Goal: Task Accomplishment & Management: Use online tool/utility

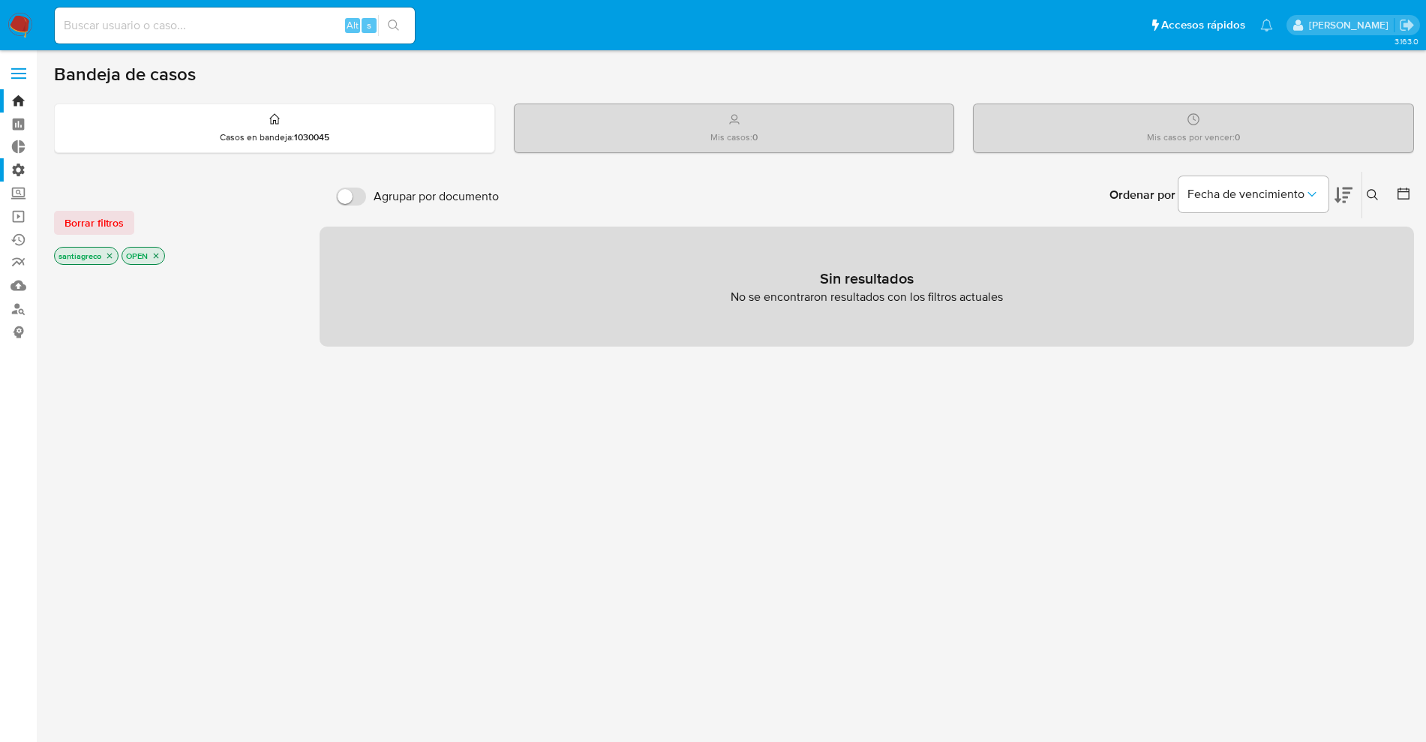
click at [11, 158] on label "Administración" at bounding box center [89, 169] width 179 height 23
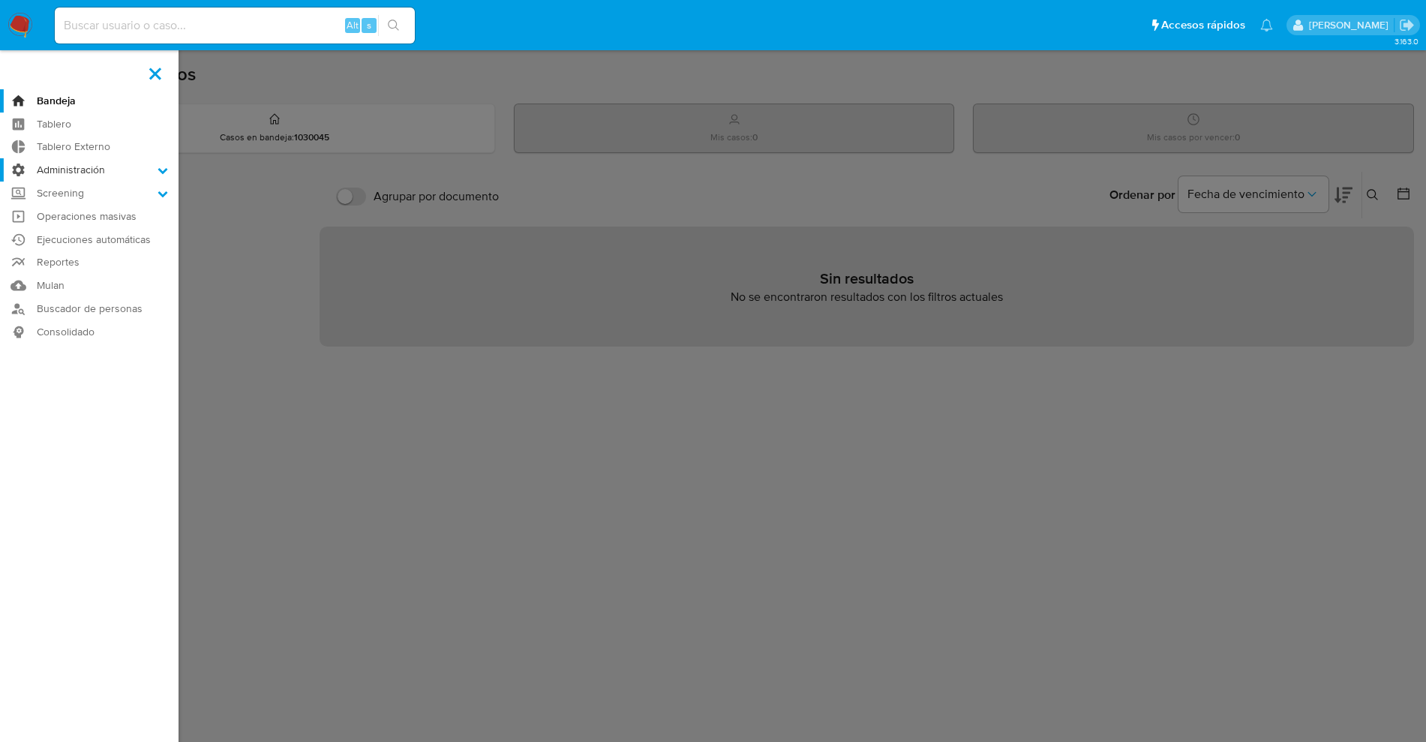
click at [0, 0] on input "Administración" at bounding box center [0, 0] width 0 height 0
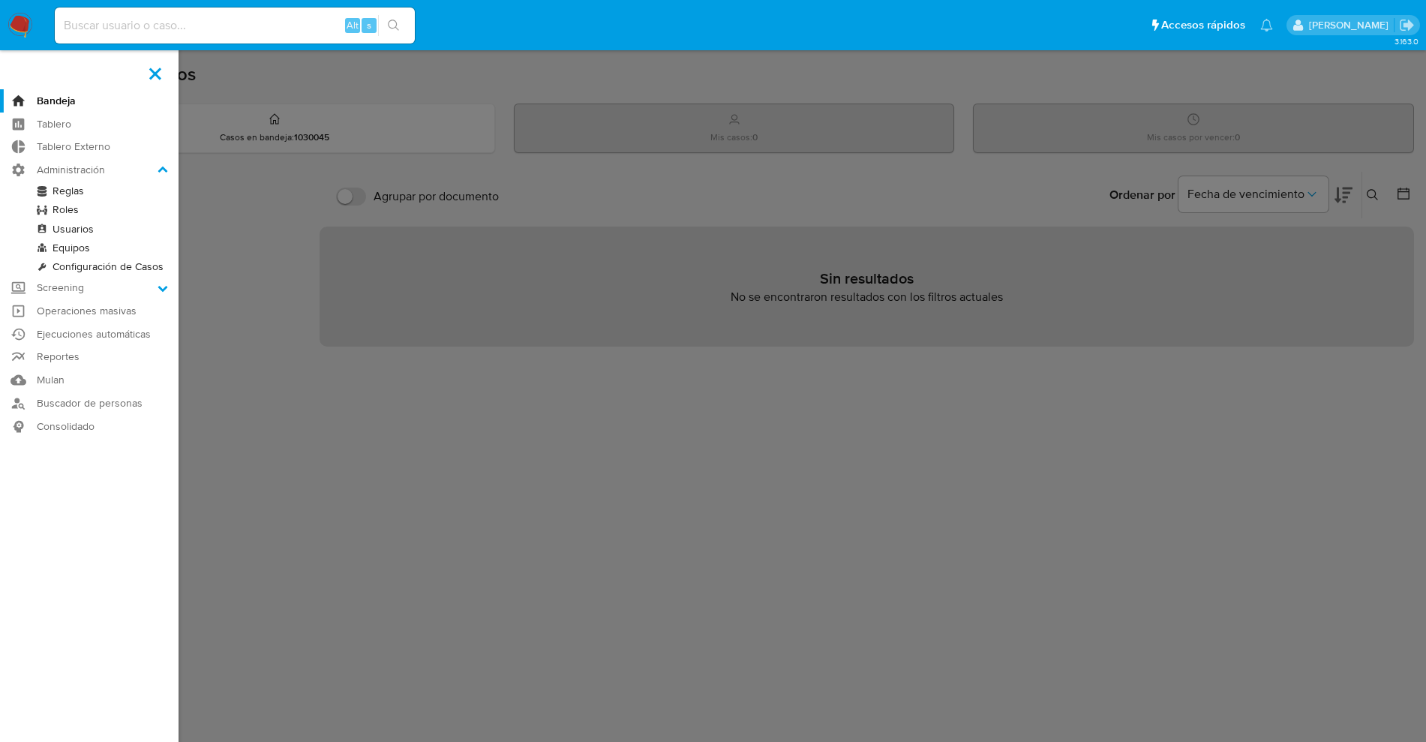
click at [72, 185] on link "Reglas" at bounding box center [89, 191] width 179 height 19
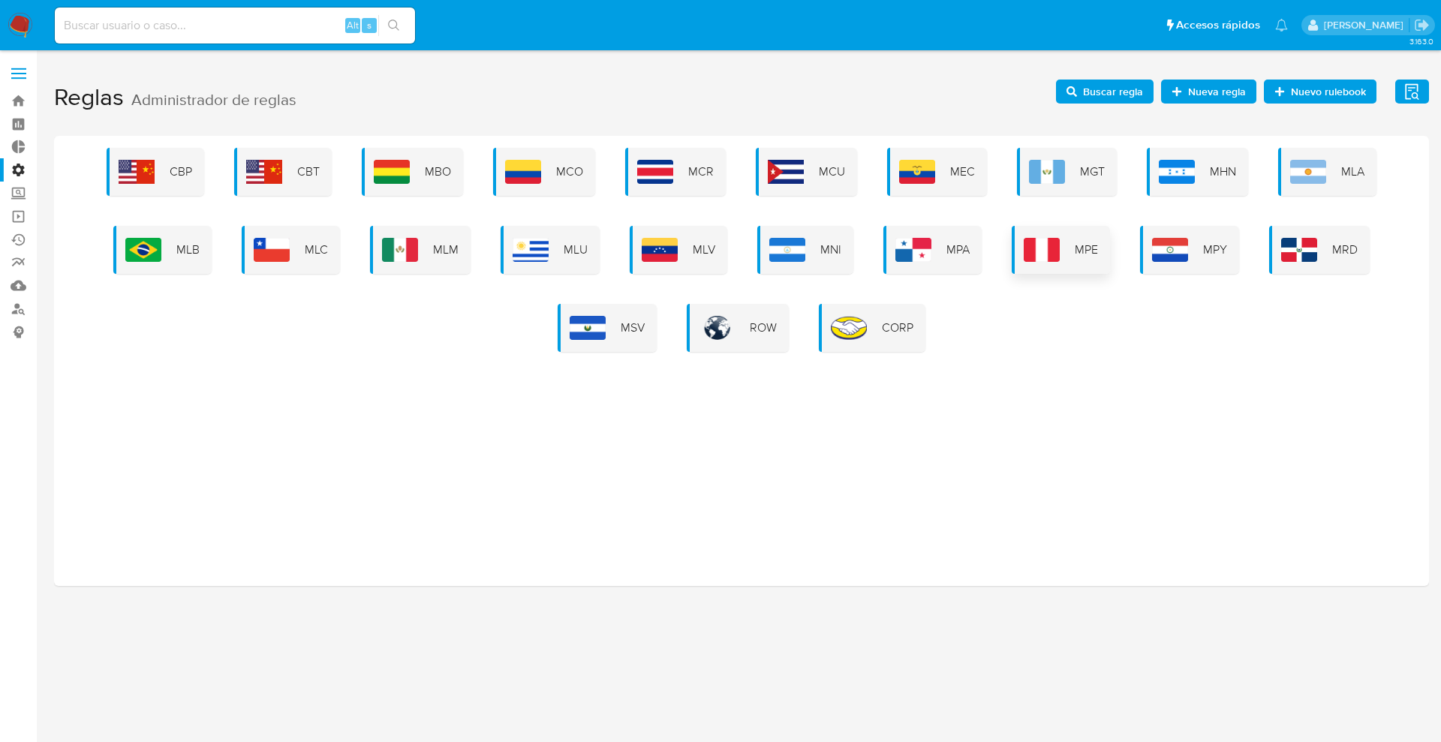
click at [1045, 241] on img at bounding box center [1042, 250] width 36 height 24
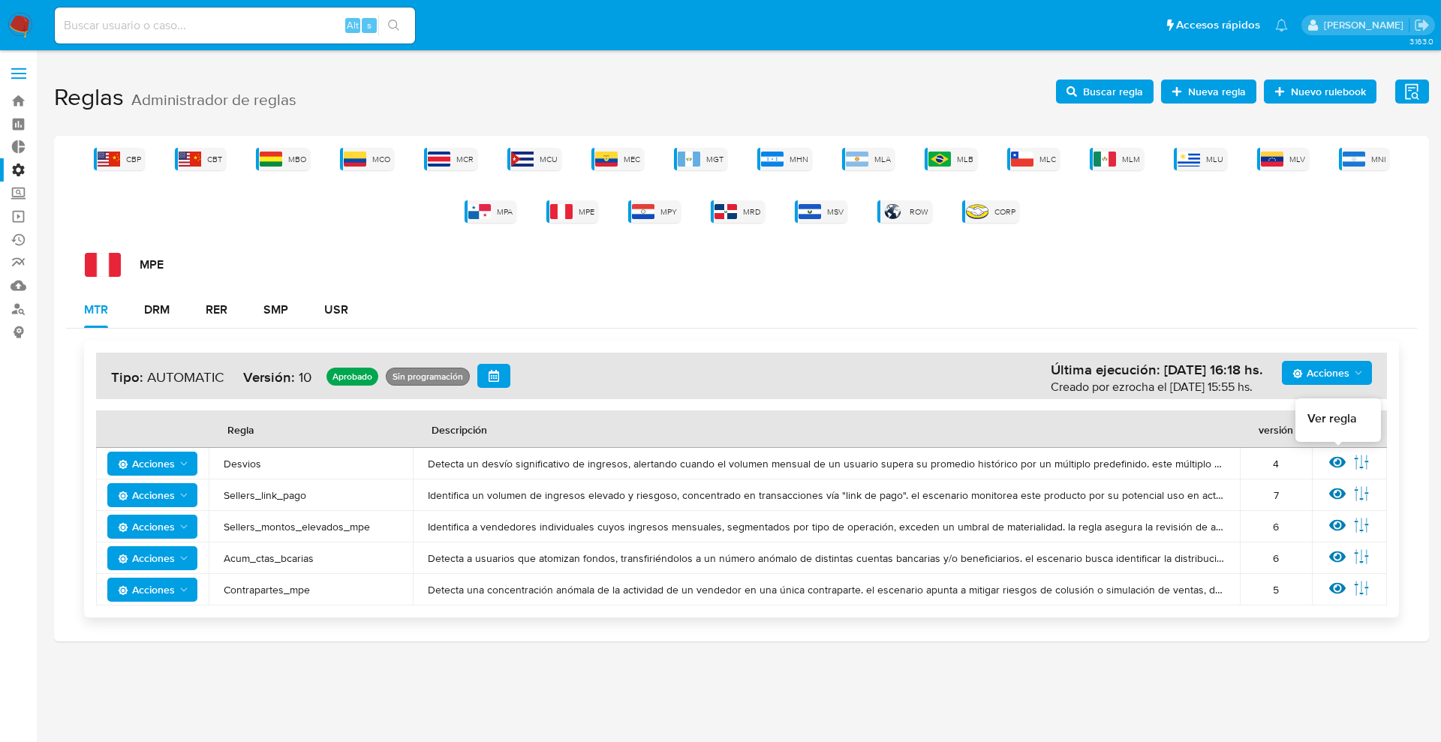
click at [1329, 460] on icon at bounding box center [1337, 462] width 17 height 17
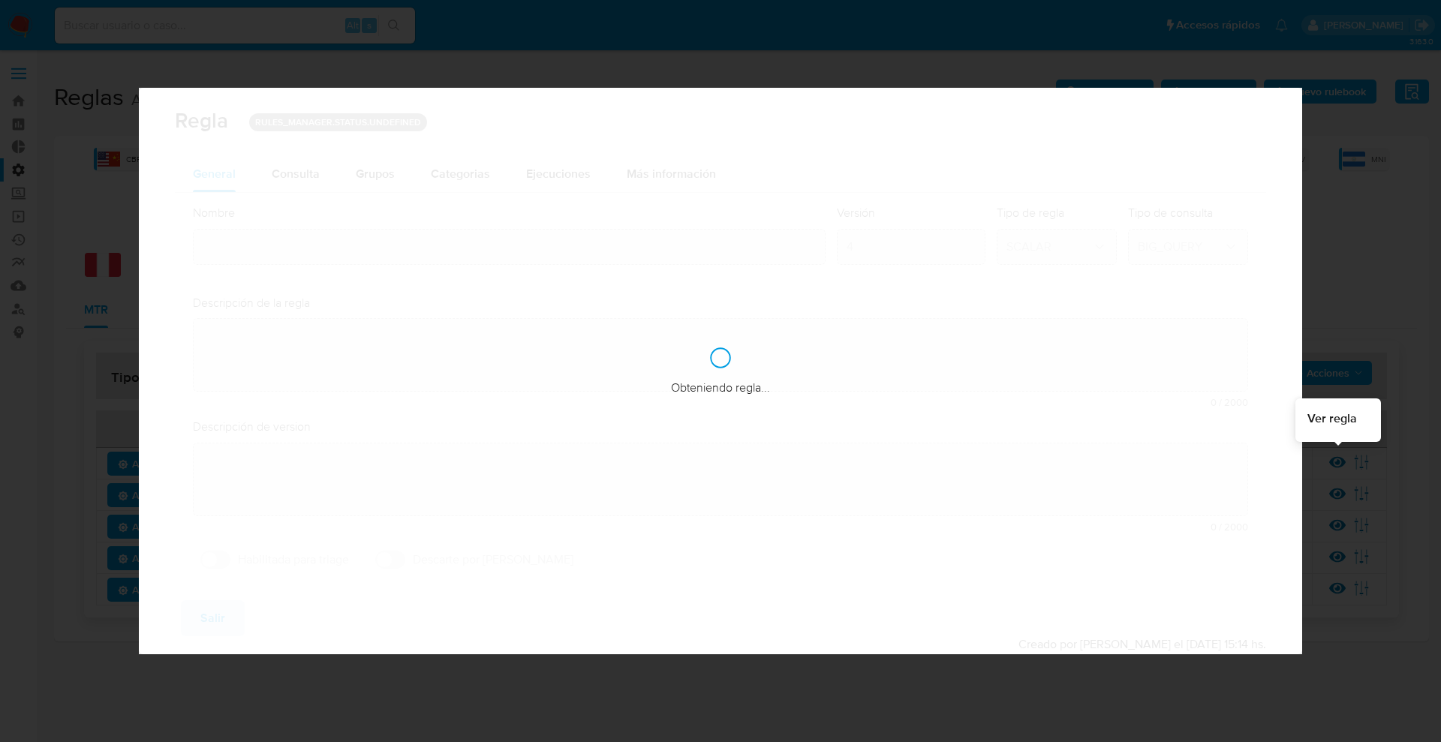
type input "Desvios"
type textarea "Detecta un desvío significativo de ingresos, alertando cuando el volumen mensua…"
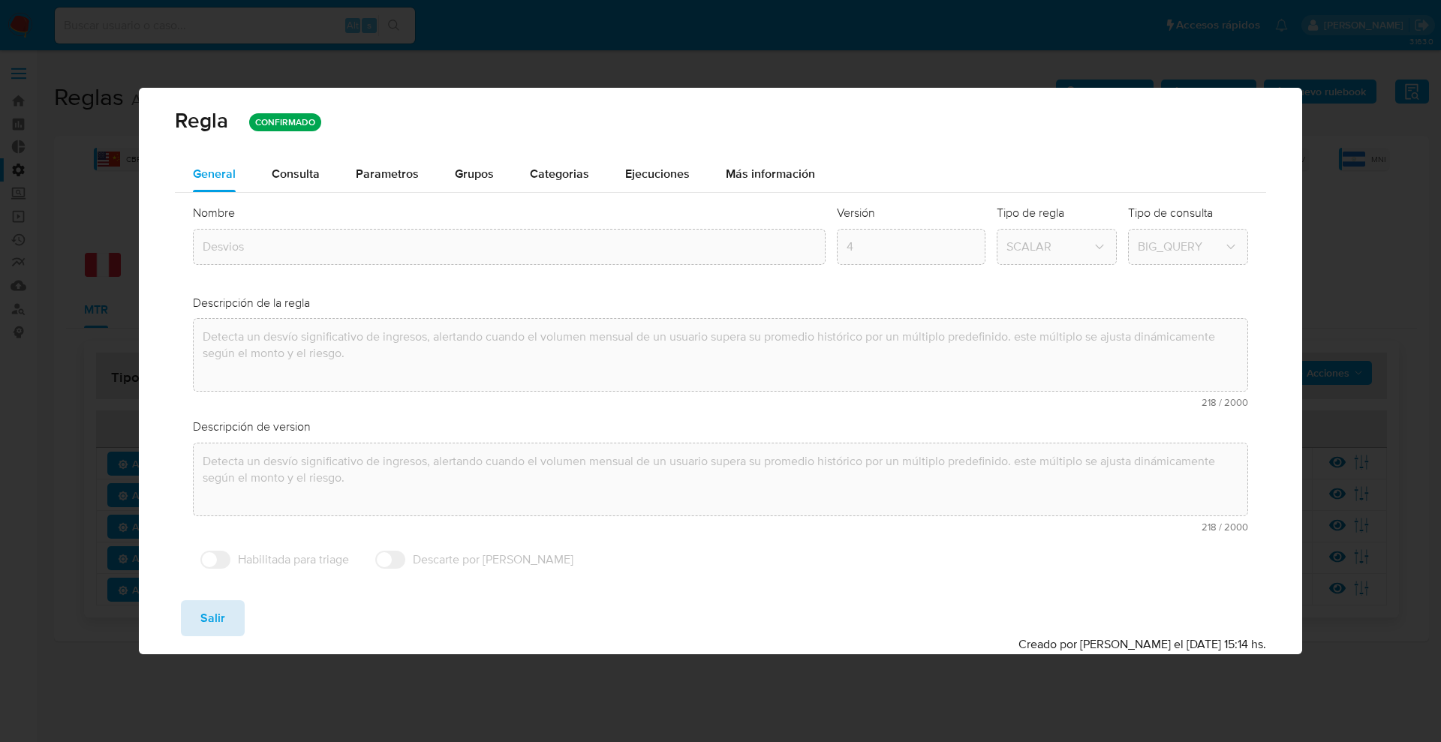
click at [227, 622] on button "Salir" at bounding box center [213, 618] width 64 height 36
type input "1"
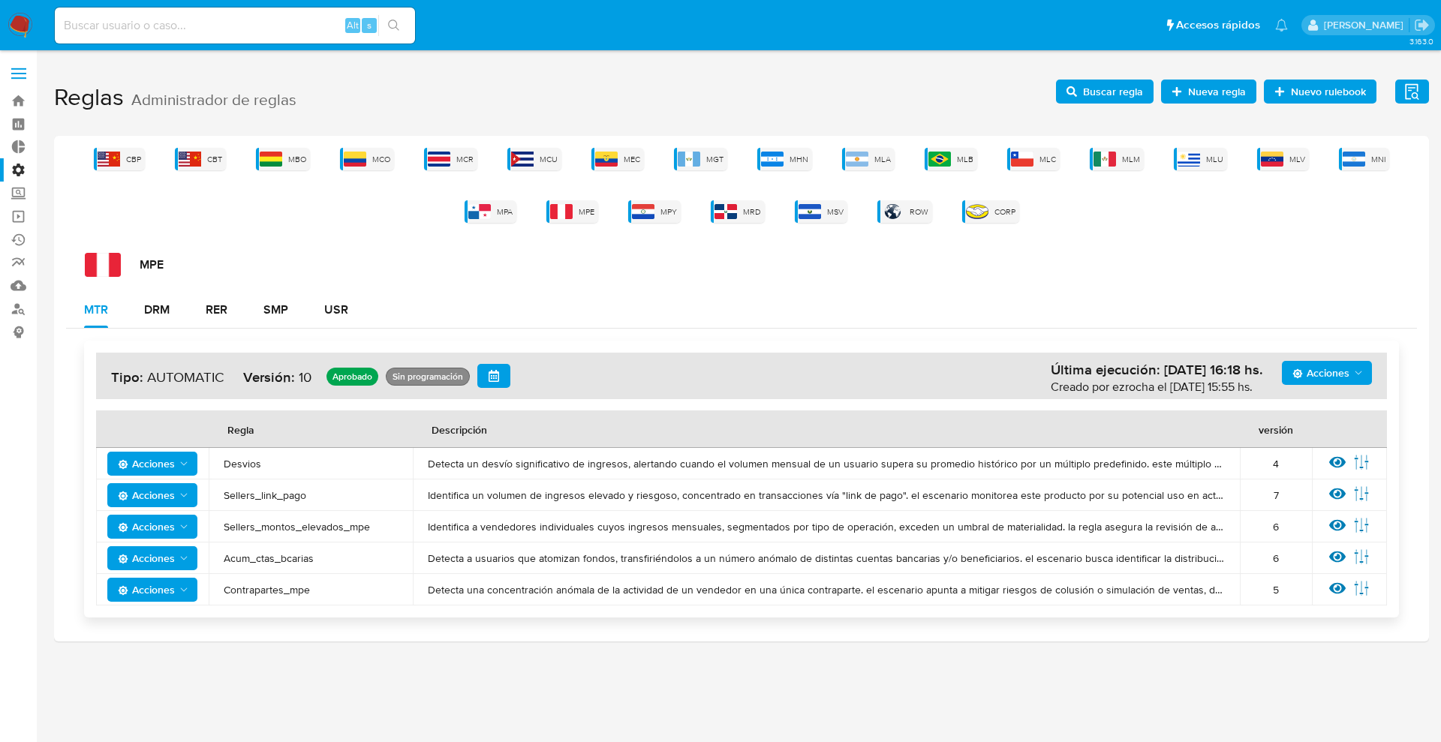
click at [1198, 92] on span "Nueva regla" at bounding box center [1217, 92] width 58 height 24
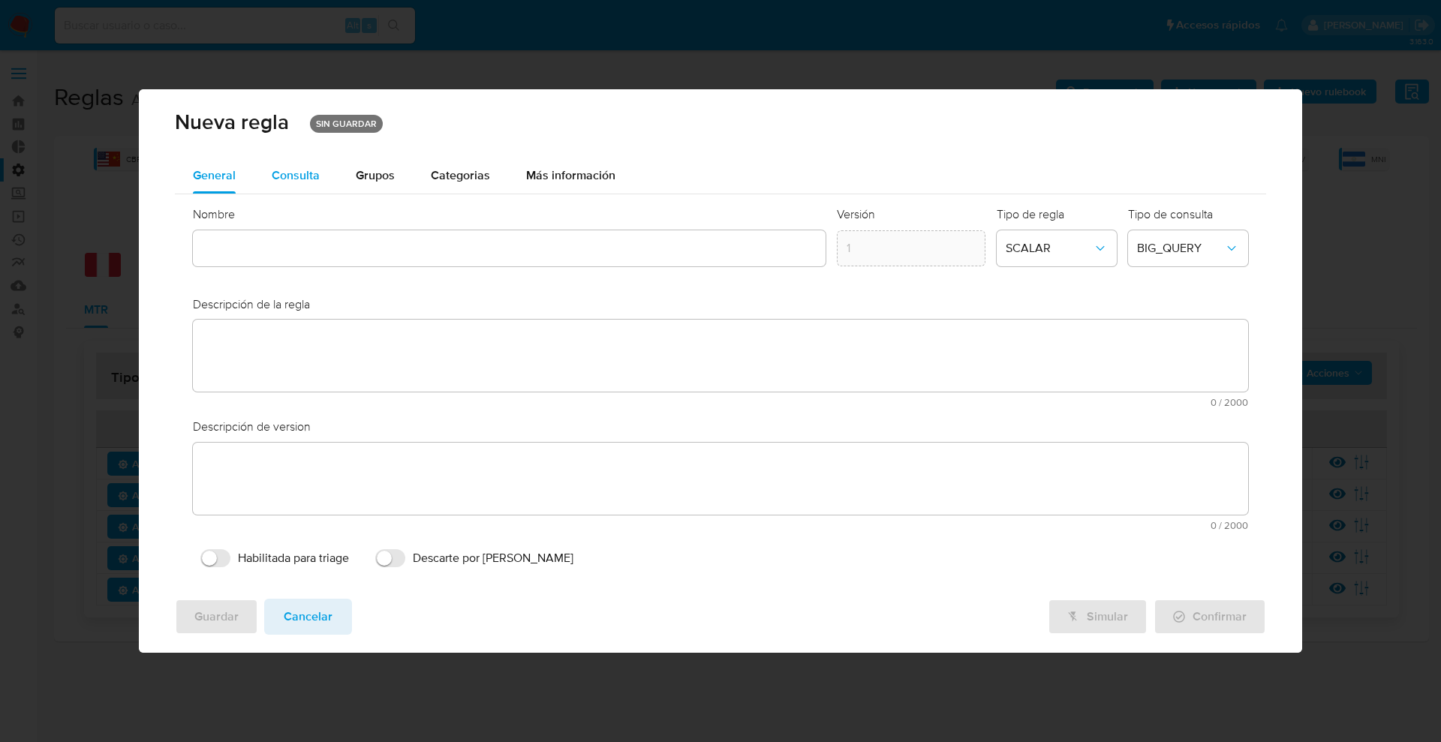
click at [310, 170] on div "Consulta" at bounding box center [296, 176] width 48 height 12
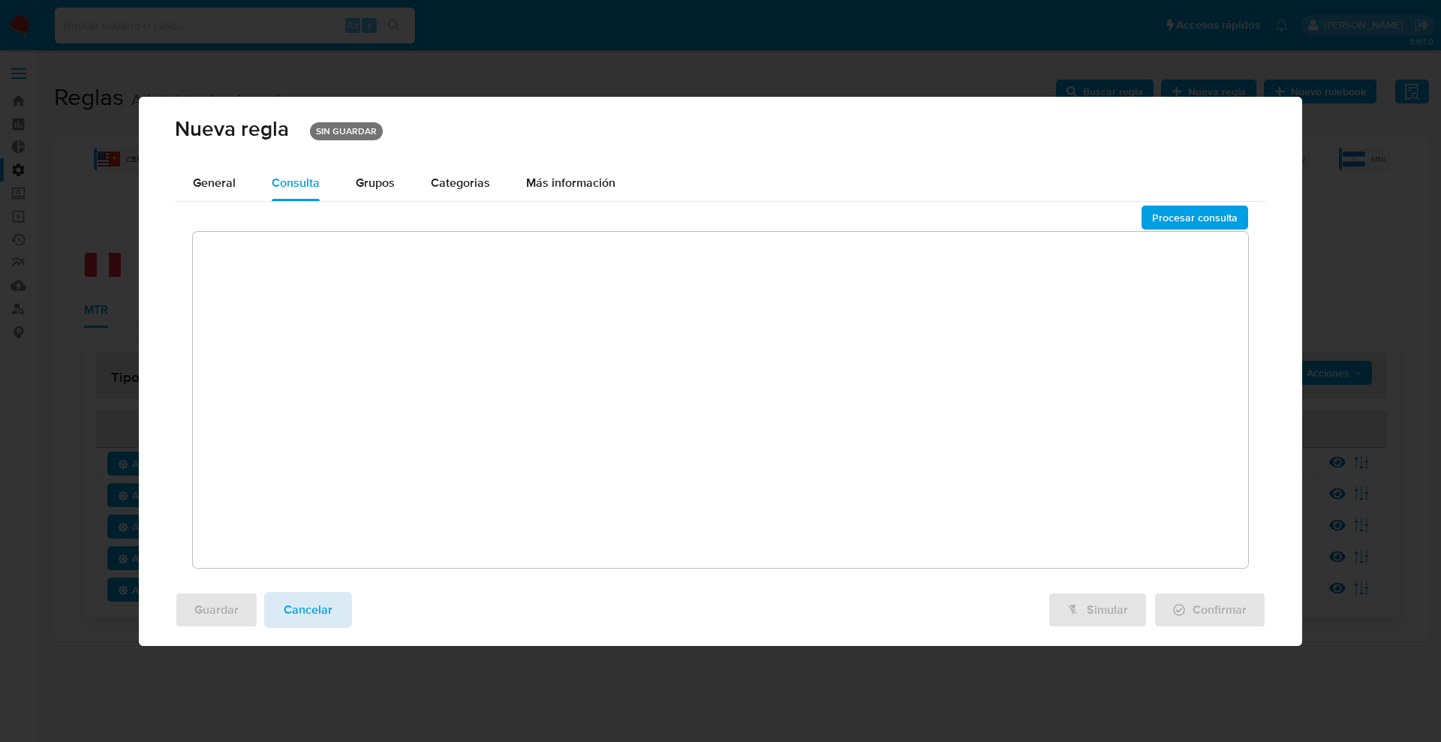
click at [330, 606] on span "Cancelar" at bounding box center [308, 610] width 49 height 33
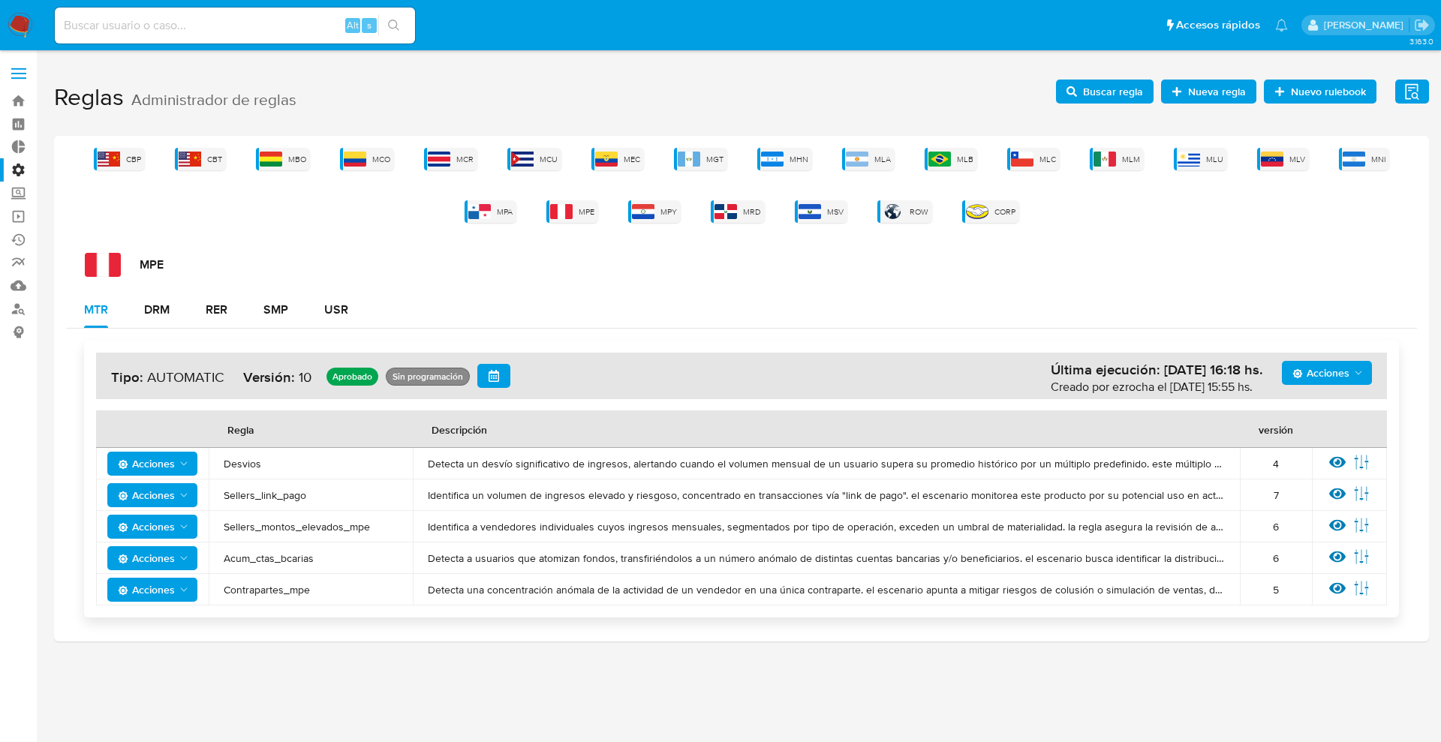
click at [1339, 372] on span "Acciones" at bounding box center [1320, 373] width 57 height 24
click at [1318, 454] on button "Ver historico" at bounding box center [1326, 446] width 135 height 36
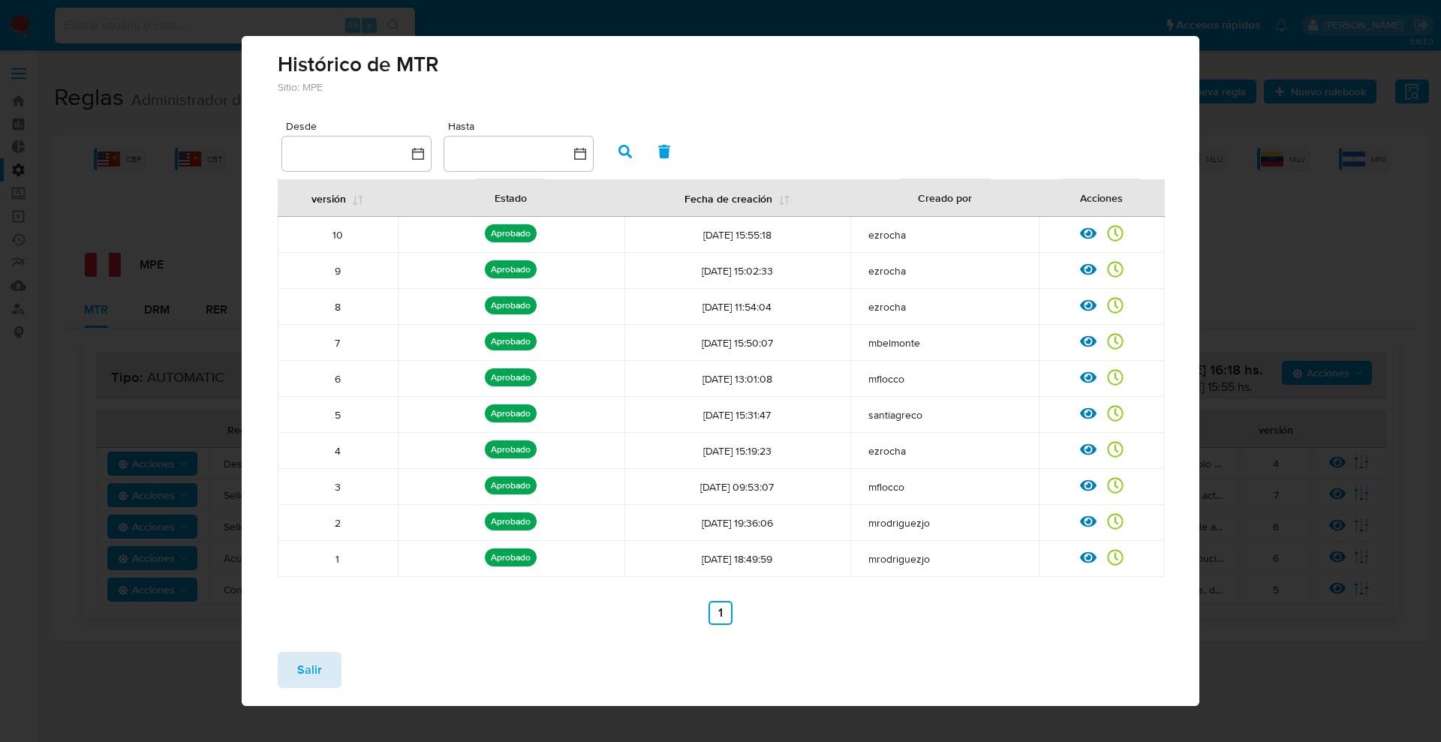
click at [312, 665] on span "Salir" at bounding box center [309, 670] width 25 height 33
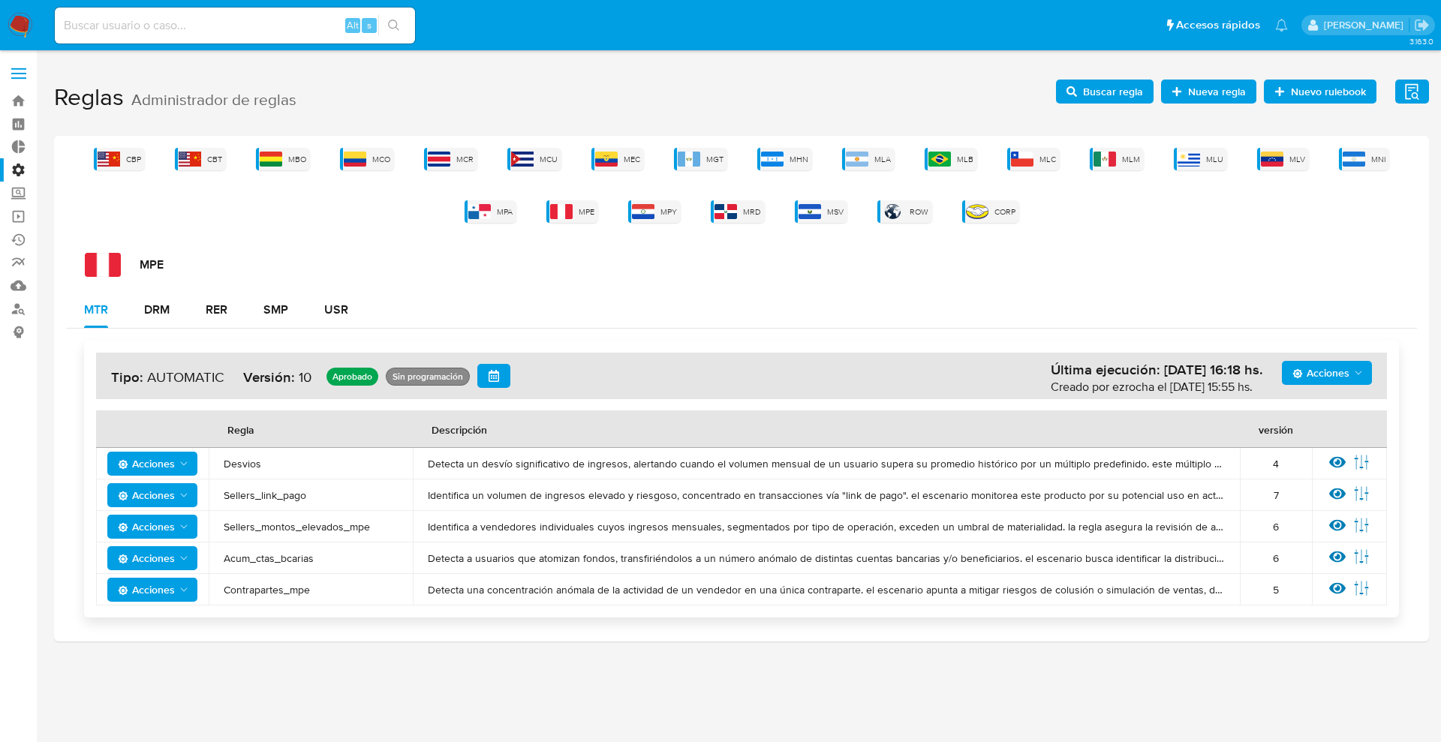
click at [179, 470] on span "Acciones" at bounding box center [154, 463] width 72 height 21
click at [158, 538] on button "Ver historico" at bounding box center [152, 537] width 135 height 36
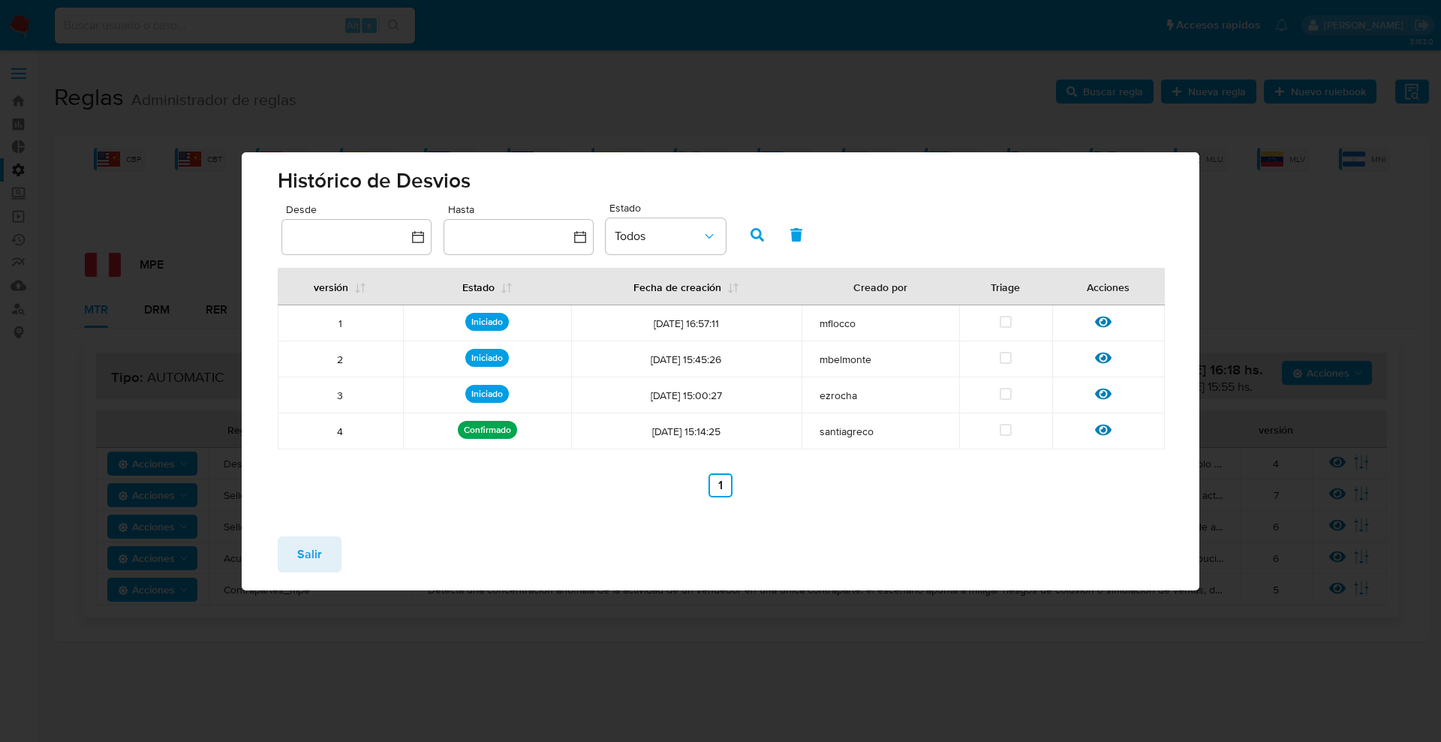
drag, startPoint x: 329, startPoint y: 425, endPoint x: 384, endPoint y: 431, distance: 55.9
click at [384, 431] on div "4" at bounding box center [341, 432] width 108 height 14
